Goal: Task Accomplishment & Management: Complete application form

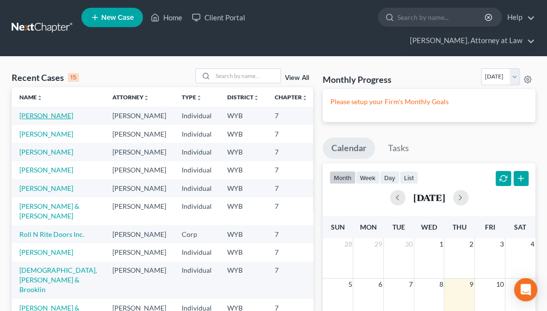
click at [41, 111] on link "[PERSON_NAME]" at bounding box center [46, 115] width 54 height 8
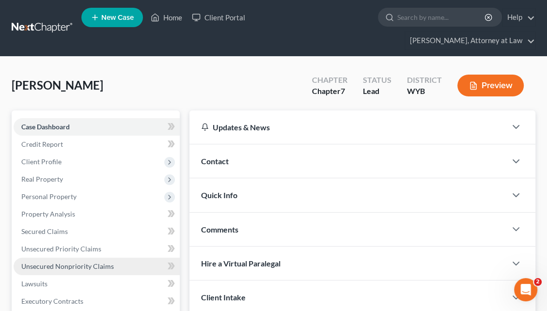
click at [109, 262] on span "Unsecured Nonpriority Claims" at bounding box center [67, 266] width 93 height 8
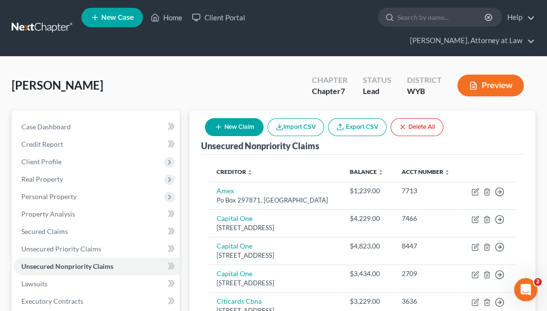
click at [235, 118] on button "New Claim" at bounding box center [234, 127] width 59 height 18
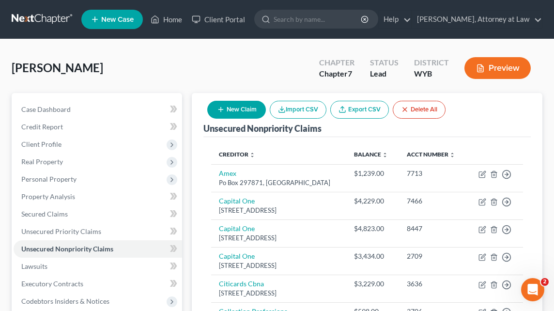
select select "0"
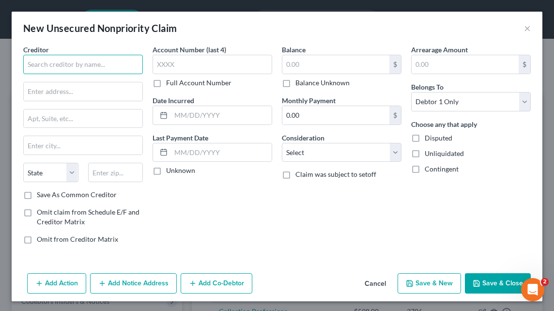
click at [50, 68] on input "text" at bounding box center [83, 64] width 120 height 19
type input "c"
type input "Chase Bank"
type input "P.O. Bo 155548"
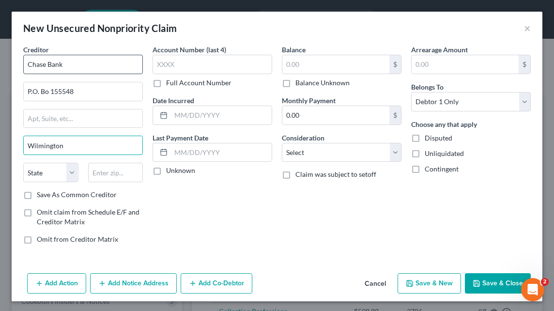
type input "Wilmington"
select select "7"
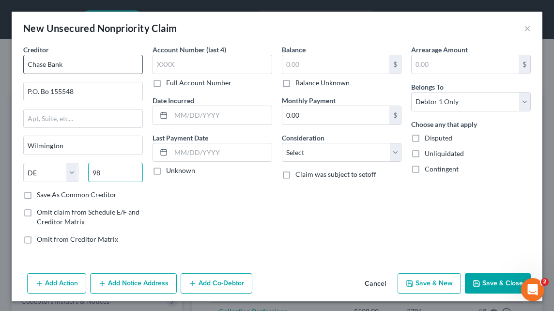
type input "9"
type input "19886"
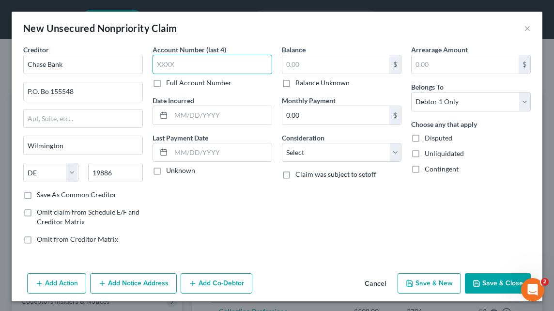
click at [169, 63] on input "text" at bounding box center [213, 64] width 120 height 19
type input "4304"
click at [291, 65] on input "text" at bounding box center [336, 64] width 107 height 18
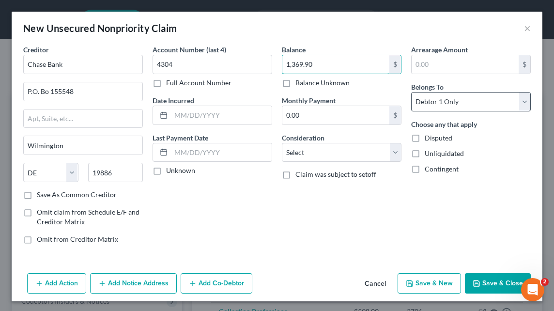
type input "1,369.90"
click at [515, 103] on select "Select Debtor 1 Only Debtor 2 Only Debtor 1 And Debtor 2 Only At Least One Of T…" at bounding box center [471, 101] width 120 height 19
click at [411, 92] on select "Select Debtor 1 Only Debtor 2 Only Debtor 1 And Debtor 2 Only At Least One Of T…" at bounding box center [471, 101] width 120 height 19
click at [417, 280] on button "Save & New" at bounding box center [429, 283] width 63 height 20
select select "0"
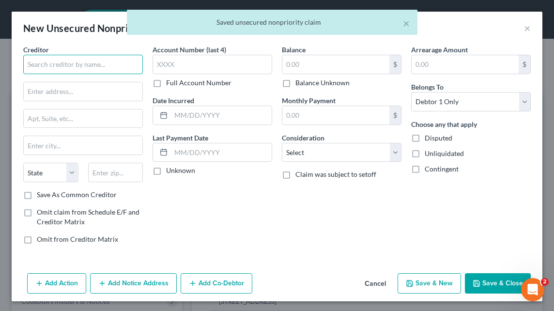
click at [54, 66] on input "text" at bounding box center [83, 64] width 120 height 19
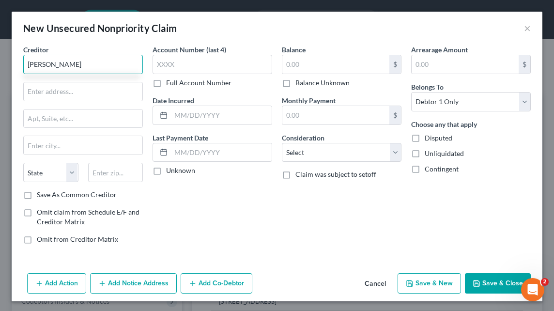
type input "[PERSON_NAME]"
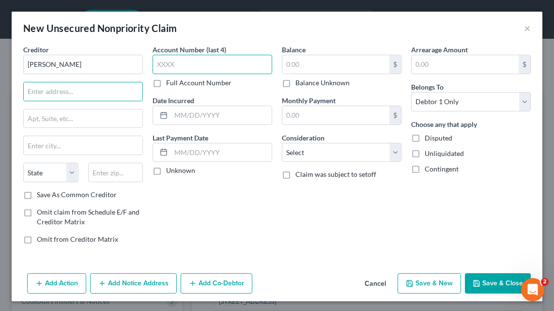
click at [164, 68] on input "text" at bounding box center [213, 64] width 120 height 19
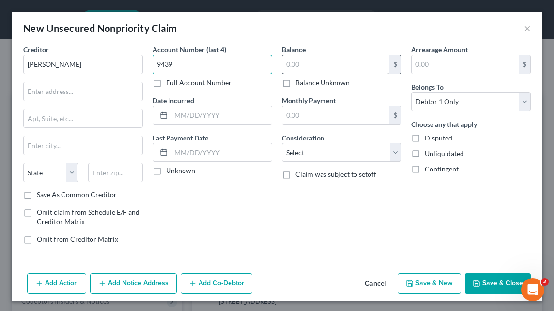
type input "9439"
click at [298, 62] on input "text" at bounding box center [336, 64] width 107 height 18
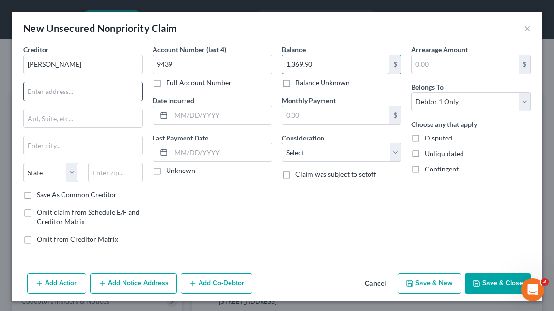
type input "1,369.90"
click at [34, 91] on input "text" at bounding box center [83, 91] width 119 height 18
type input "[STREET_ADDRESS]"
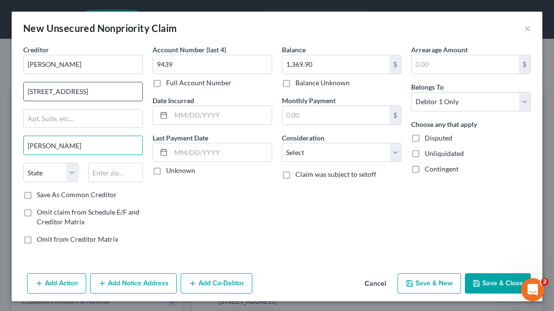
type input "[PERSON_NAME]"
select select "53"
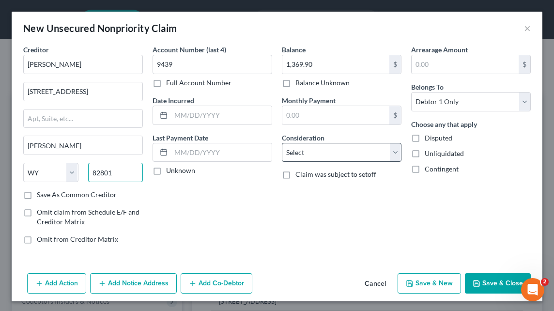
type input "82801"
click at [393, 153] on select "Select Cable / Satellite Services Collection Agency Credit Card Debt Debt Couns…" at bounding box center [342, 152] width 120 height 19
select select "2"
click at [282, 143] on select "Select Cable / Satellite Services Collection Agency Credit Card Debt Debt Couns…" at bounding box center [342, 152] width 120 height 19
click at [422, 287] on button "Save & New" at bounding box center [429, 283] width 63 height 20
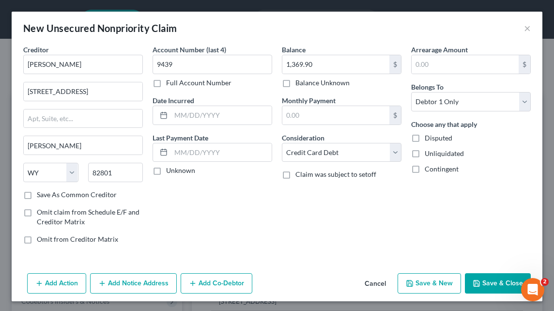
select select "0"
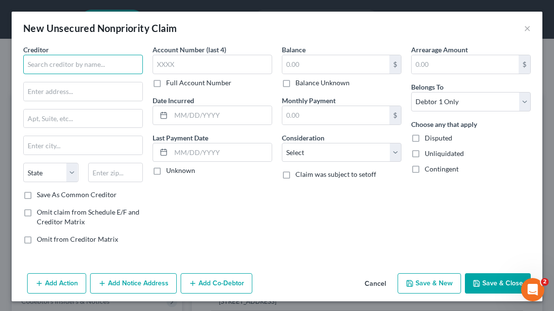
click at [59, 70] on input "text" at bounding box center [83, 64] width 120 height 19
type input "[PERSON_NAME]"
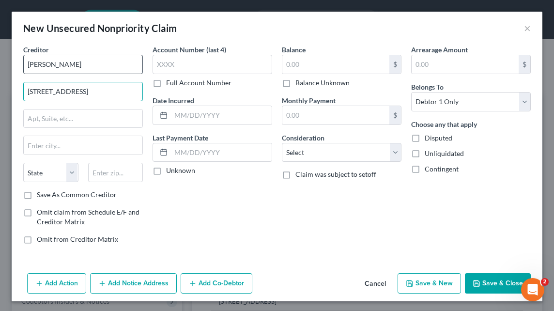
type input "[STREET_ADDRESS]"
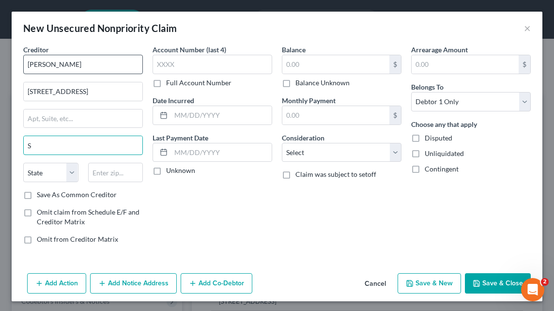
type input "[PERSON_NAME]"
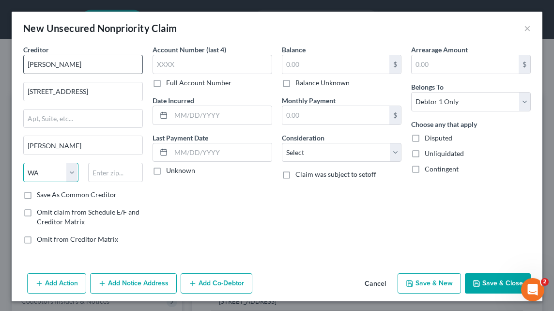
select select "53"
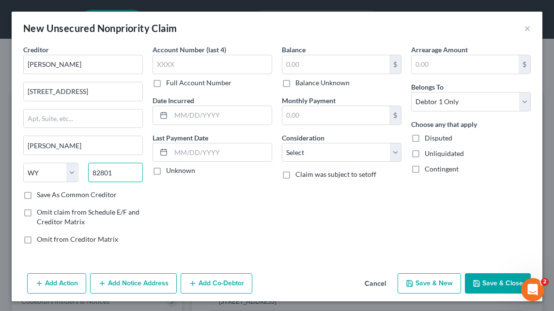
type input "82801"
click at [229, 191] on div "Account Number (last 4) Full Account Number Date Incurred Last Payment Date Unk…" at bounding box center [212, 148] width 129 height 207
click at [171, 66] on input "text" at bounding box center [213, 64] width 120 height 19
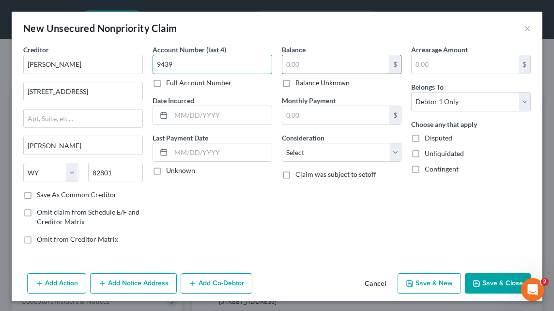
type input "9439"
click at [295, 70] on input "text" at bounding box center [336, 64] width 107 height 18
type input "2,072.20"
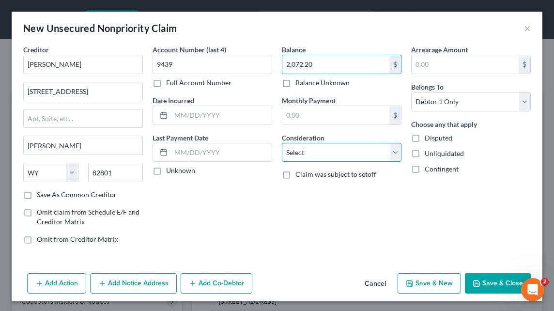
click at [388, 153] on select "Select Cable / Satellite Services Collection Agency Credit Card Debt Debt Couns…" at bounding box center [342, 152] width 120 height 19
select select "2"
click at [282, 143] on select "Select Cable / Satellite Services Collection Agency Credit Card Debt Debt Couns…" at bounding box center [342, 152] width 120 height 19
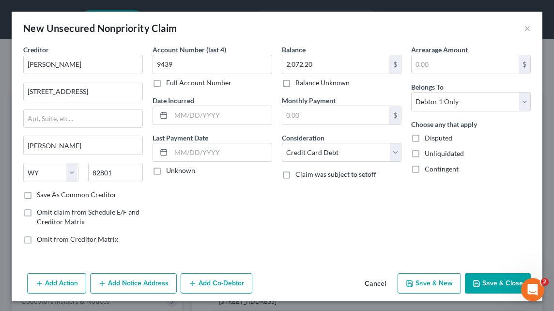
click at [411, 280] on button "Save & New" at bounding box center [429, 283] width 63 height 20
select select "0"
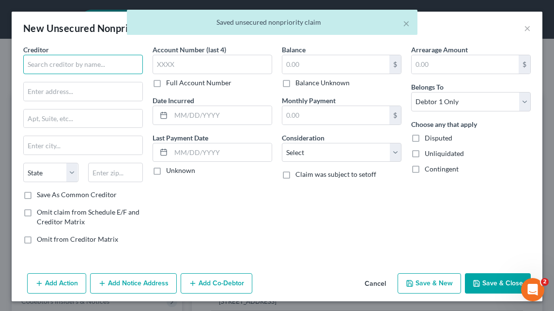
click at [47, 66] on input "text" at bounding box center [83, 64] width 120 height 19
type input "Discover"
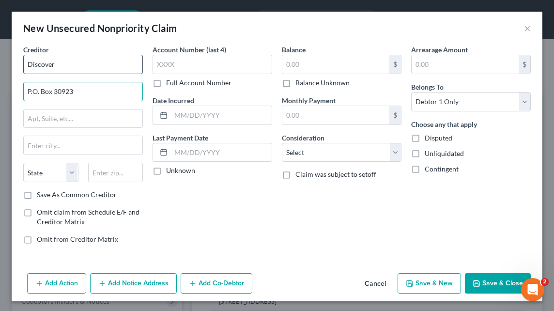
type input "P.O. Box 30923"
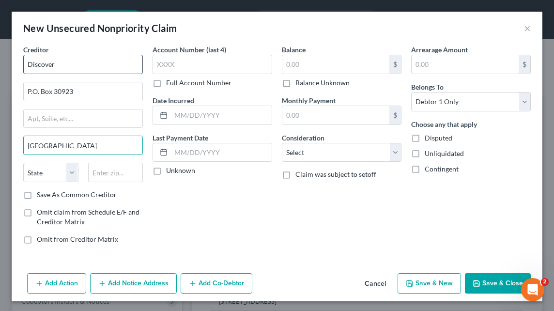
type input "[GEOGRAPHIC_DATA]"
select select "46"
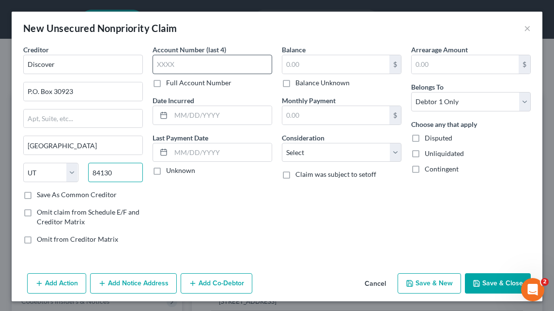
type input "84130"
click at [161, 64] on input "text" at bounding box center [213, 64] width 120 height 19
click at [296, 83] on label "Balance Unknown" at bounding box center [323, 83] width 54 height 10
click at [300, 83] on input "Balance Unknown" at bounding box center [303, 81] width 6 height 6
checkbox input "true"
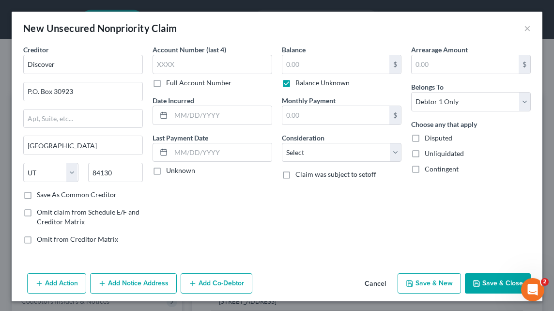
type input "0.00"
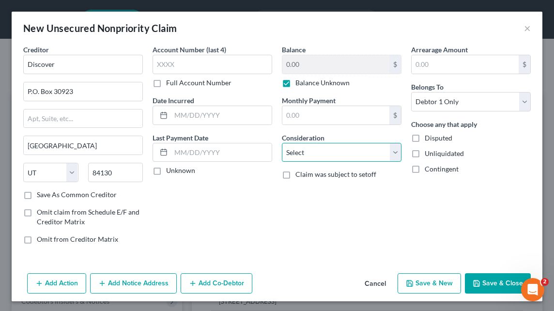
click at [390, 156] on select "Select Cable / Satellite Services Collection Agency Credit Card Debt Debt Couns…" at bounding box center [342, 152] width 120 height 19
select select "2"
click at [282, 143] on select "Select Cable / Satellite Services Collection Agency Credit Card Debt Debt Couns…" at bounding box center [342, 152] width 120 height 19
click at [424, 282] on button "Save & New" at bounding box center [429, 283] width 63 height 20
select select "0"
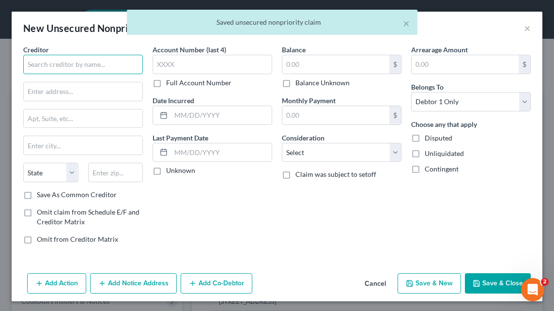
click at [33, 64] on input "text" at bounding box center [83, 64] width 120 height 19
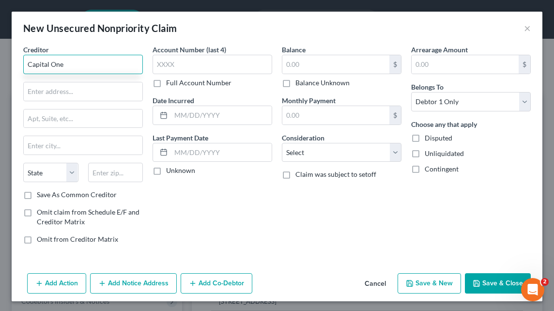
type input "Capital One"
type input "P.O. Box 31293"
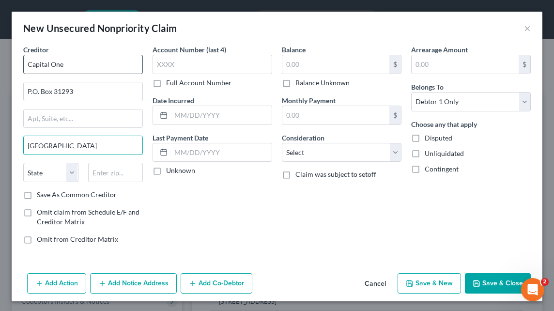
type input "[GEOGRAPHIC_DATA]"
select select "46"
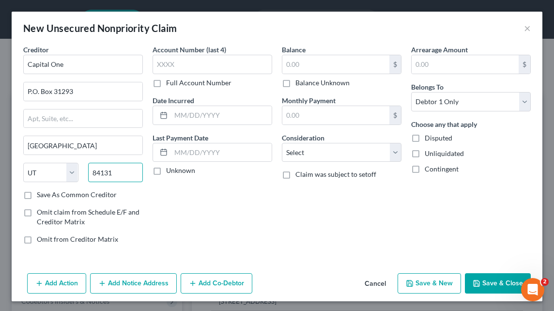
type input "84131"
click at [296, 83] on label "Balance Unknown" at bounding box center [323, 83] width 54 height 10
click at [300, 83] on input "Balance Unknown" at bounding box center [303, 81] width 6 height 6
checkbox input "true"
type input "0.00"
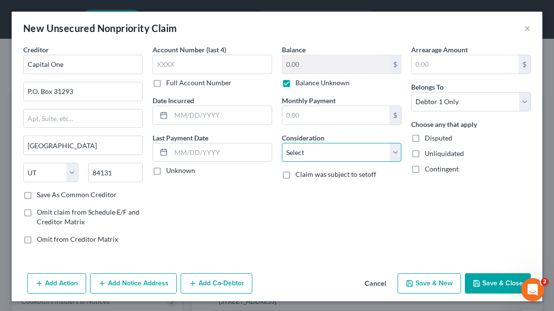
click at [395, 150] on select "Select Cable / Satellite Services Collection Agency Credit Card Debt Debt Couns…" at bounding box center [342, 152] width 120 height 19
select select "2"
click at [282, 143] on select "Select Cable / Satellite Services Collection Agency Credit Card Debt Debt Couns…" at bounding box center [342, 152] width 120 height 19
click at [425, 286] on button "Save & New" at bounding box center [429, 283] width 63 height 20
select select "0"
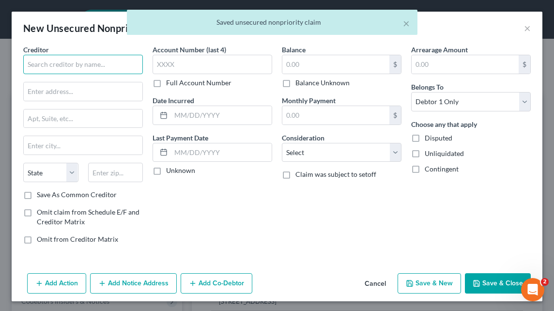
click at [36, 65] on input "text" at bounding box center [83, 64] width 120 height 19
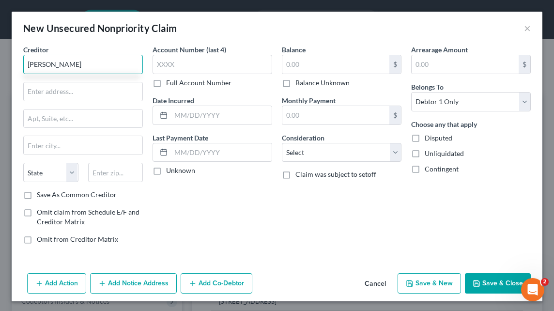
type input "[PERSON_NAME]"
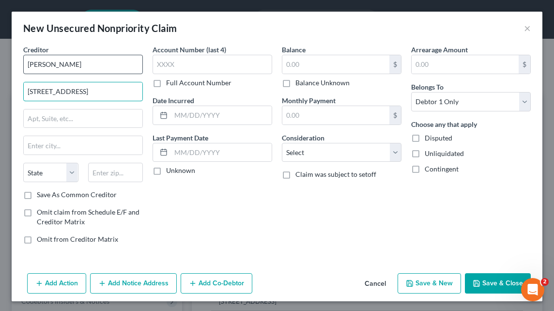
type input "[STREET_ADDRESS]"
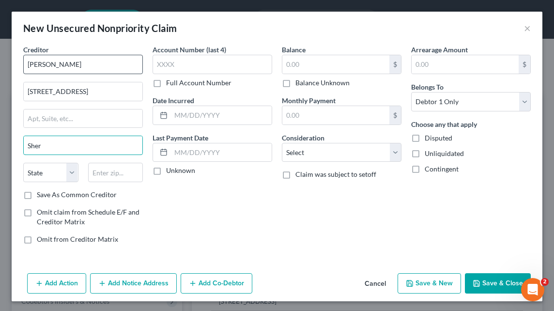
type input "[PERSON_NAME]"
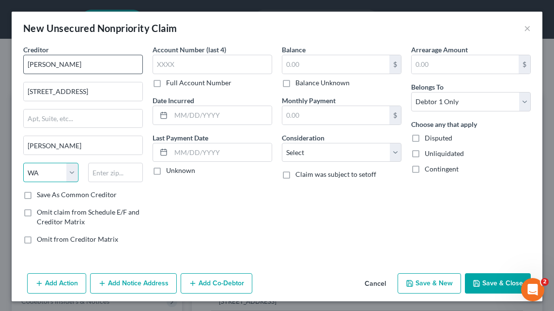
select select "53"
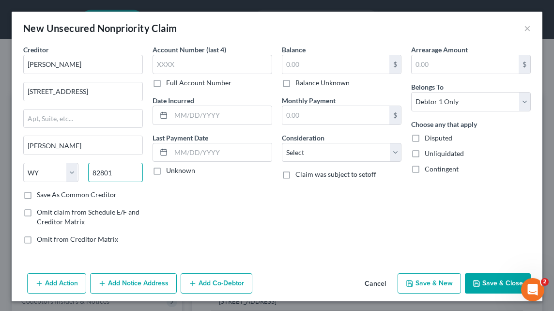
type input "82801"
click at [209, 179] on div "Account Number (last 4) Full Account Number Date Incurred Last Payment Date Unk…" at bounding box center [212, 148] width 129 height 207
click at [168, 66] on input "text" at bounding box center [213, 64] width 120 height 19
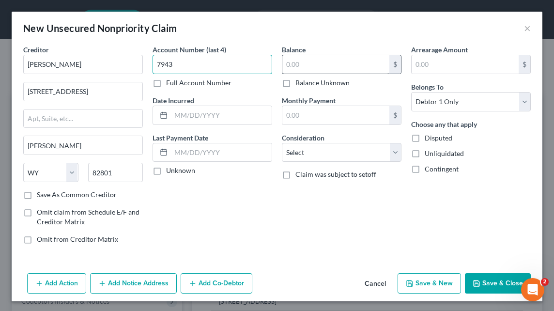
type input "7943"
click at [286, 67] on input "text" at bounding box center [336, 64] width 107 height 18
type input "2,339"
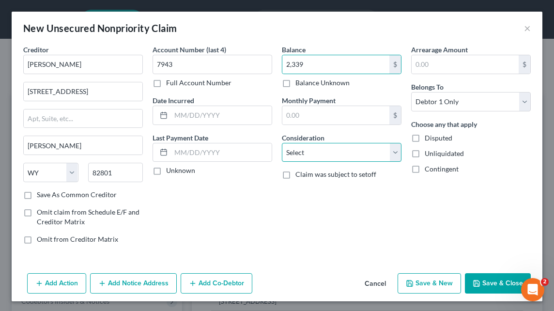
click at [390, 153] on select "Select Cable / Satellite Services Collection Agency Credit Card Debt Debt Couns…" at bounding box center [342, 152] width 120 height 19
select select "2"
click at [282, 143] on select "Select Cable / Satellite Services Collection Agency Credit Card Debt Debt Couns…" at bounding box center [342, 152] width 120 height 19
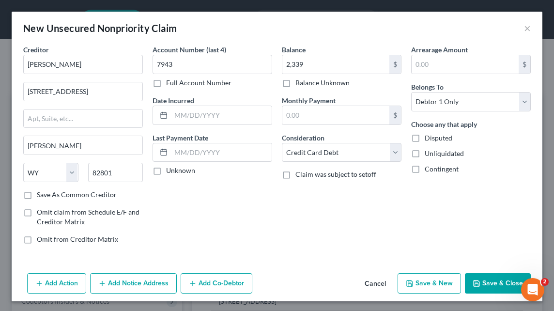
click at [417, 281] on button "Save & New" at bounding box center [429, 283] width 63 height 20
select select "0"
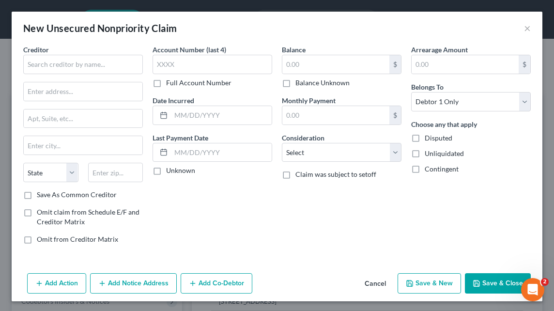
click at [367, 285] on button "Cancel" at bounding box center [375, 283] width 37 height 19
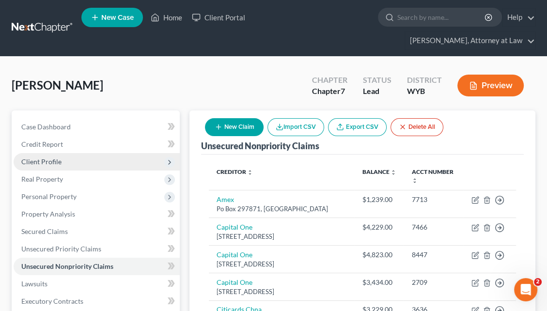
click at [63, 153] on span "Client Profile" at bounding box center [97, 161] width 166 height 17
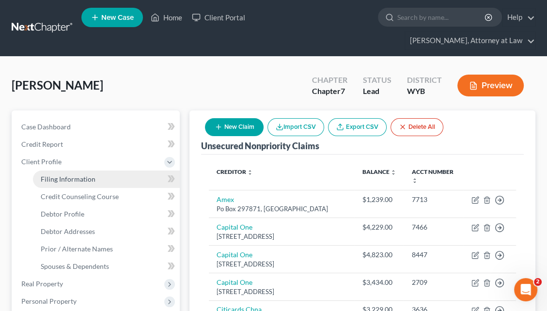
click at [71, 175] on span "Filing Information" at bounding box center [68, 179] width 55 height 8
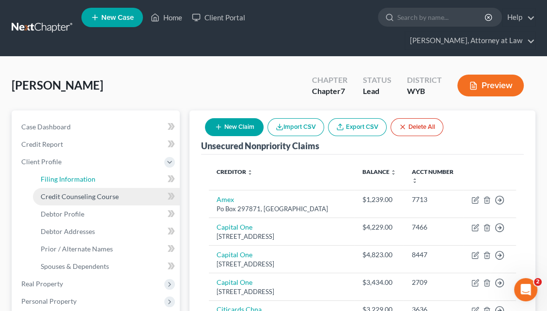
select select "1"
select select "0"
select select "53"
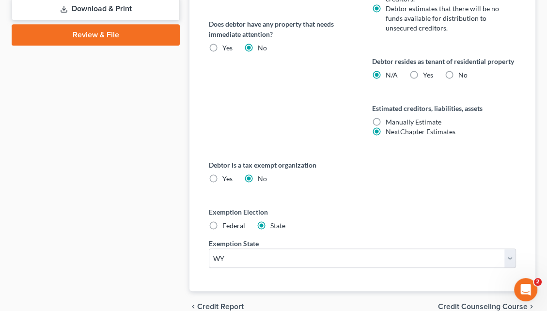
scroll to position [560, 0]
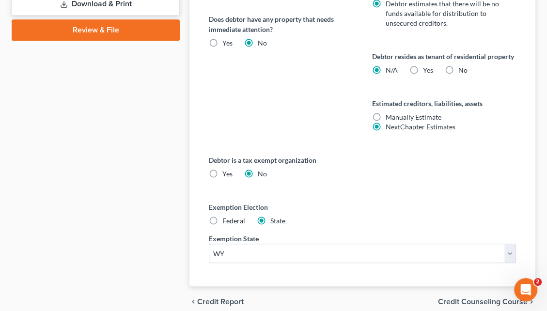
click at [483, 298] on span "Credit Counseling Course" at bounding box center [483, 302] width 90 height 8
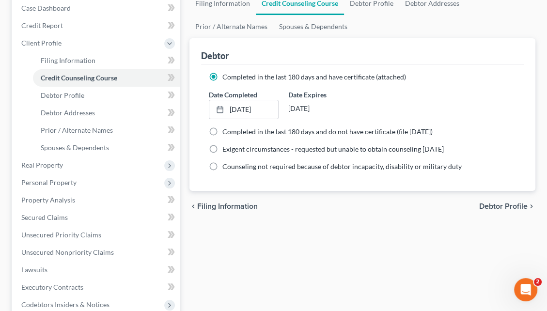
click at [502, 203] on span "Debtor Profile" at bounding box center [503, 207] width 48 height 8
select select "3"
select select "0"
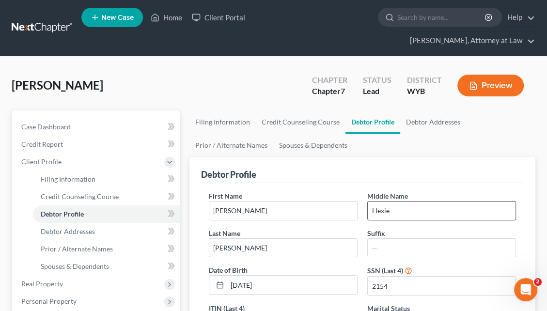
click at [398, 202] on input "Hexie" at bounding box center [442, 211] width 148 height 18
type input "H"
type input "[PERSON_NAME]"
click at [483, 117] on ul "Filing Information Credit Counseling Course Debtor Profile Debtor Addresses Pri…" at bounding box center [363, 134] width 346 height 47
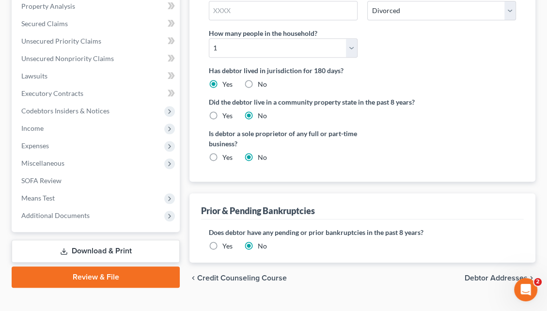
click at [495, 274] on span "Debtor Addresses" at bounding box center [496, 278] width 63 height 8
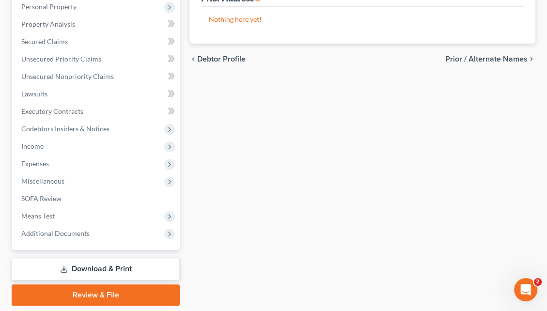
scroll to position [308, 0]
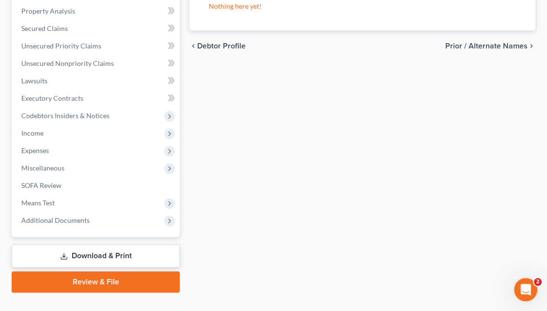
click at [90, 245] on link "Download & Print" at bounding box center [96, 256] width 168 height 23
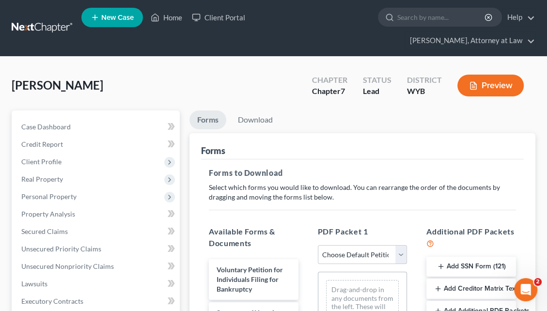
click at [403, 245] on select "Choose Default Petition PDF Packet Complete Bankruptcy Petition (all forms and …" at bounding box center [363, 254] width 90 height 19
select select "0"
click at [318, 245] on select "Choose Default Petition PDF Packet Complete Bankruptcy Petition (all forms and …" at bounding box center [363, 254] width 90 height 19
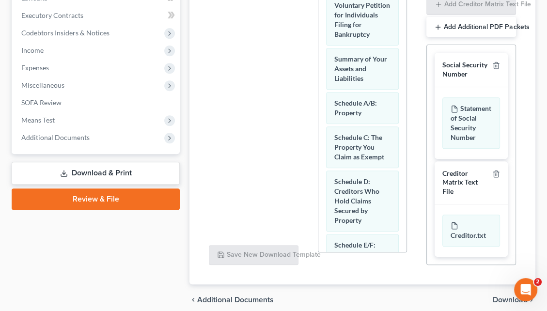
scroll to position [309, 0]
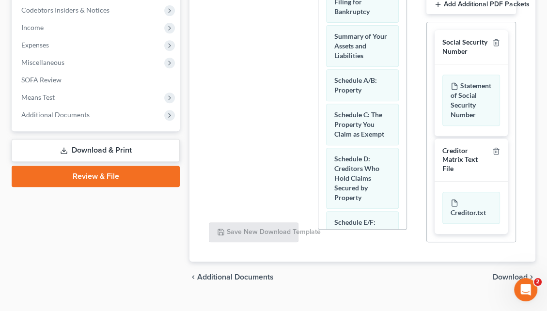
drag, startPoint x: 551, startPoint y: 145, endPoint x: 1, endPoint y: 7, distance: 567.2
click at [505, 273] on span "Download" at bounding box center [510, 277] width 35 height 8
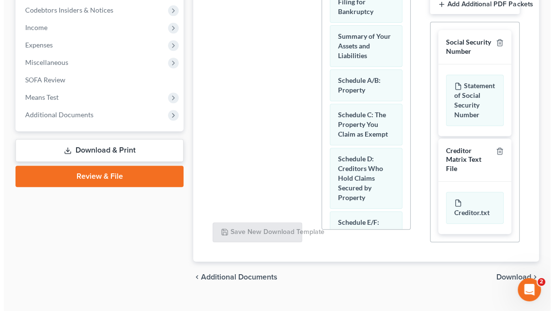
scroll to position [203, 0]
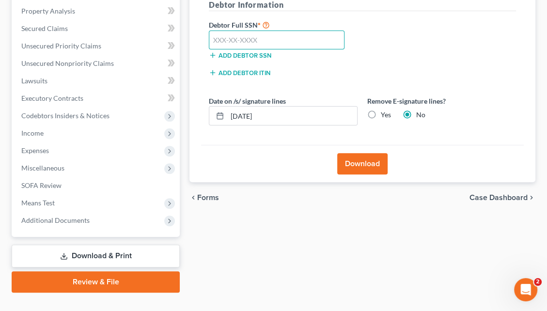
click at [219, 31] on input "text" at bounding box center [277, 40] width 136 height 19
type input "531-04-2154"
click at [372, 153] on button "Download" at bounding box center [362, 163] width 50 height 21
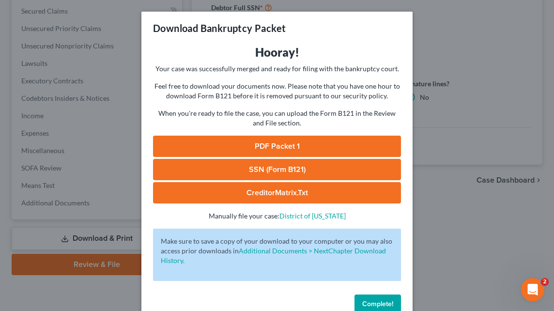
click at [284, 148] on link "PDF Packet 1" at bounding box center [277, 146] width 248 height 21
